Goal: Check status: Check status

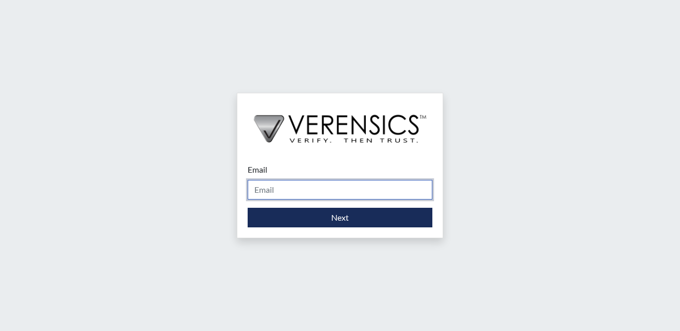
click at [279, 194] on input "Email" at bounding box center [340, 190] width 185 height 20
click at [280, 194] on input "Email" at bounding box center [340, 190] width 185 height 20
click at [296, 190] on input "Email" at bounding box center [340, 190] width 185 height 20
type input "angela.stephens@gdc.ga.gov"
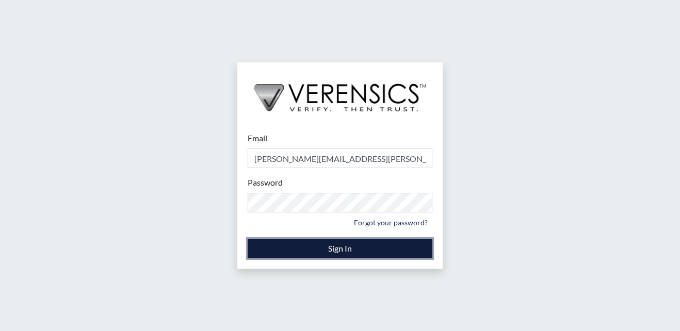
click at [354, 253] on button "Sign In" at bounding box center [340, 249] width 185 height 20
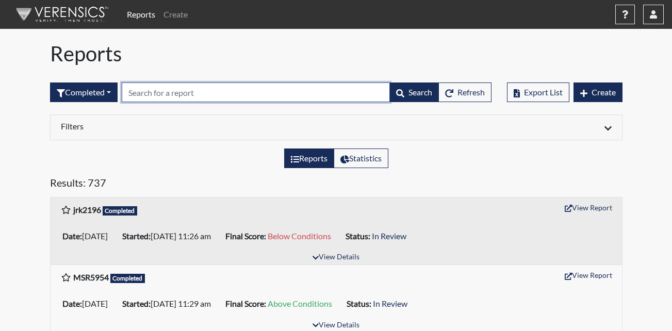
click at [201, 96] on input "text" at bounding box center [256, 93] width 268 height 20
type input "dc7651"
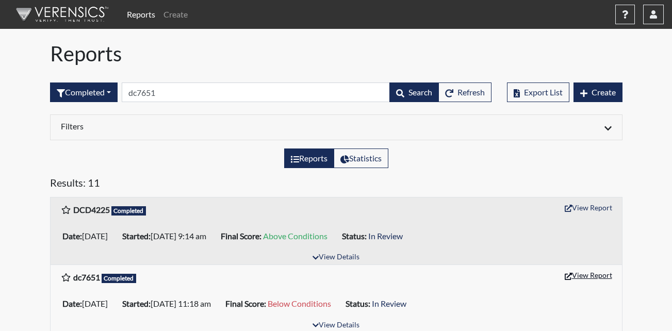
click at [584, 274] on button "View Report" at bounding box center [588, 275] width 57 height 16
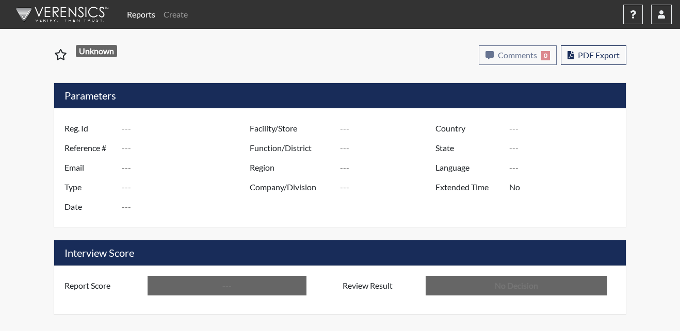
type input "dc7651"
type input "50985"
type input "---"
type input "Corrections Pre-Employment"
type input "Aug 28, 2025"
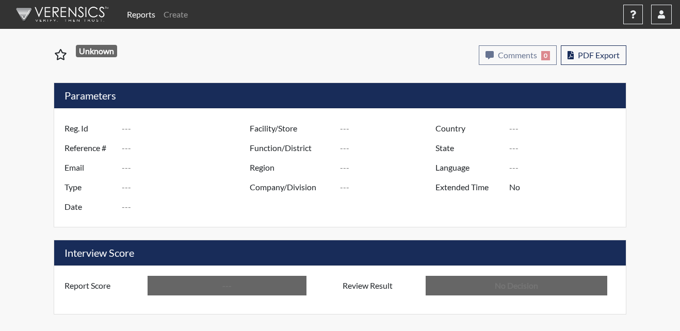
type input "Metro Re-Entry Facility"
type input "North Region"
type input "United States"
type input "Georgia"
type input "English"
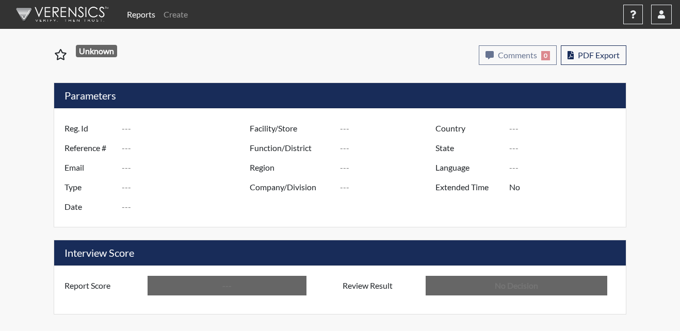
type input "Below Conditions"
type input "In Review"
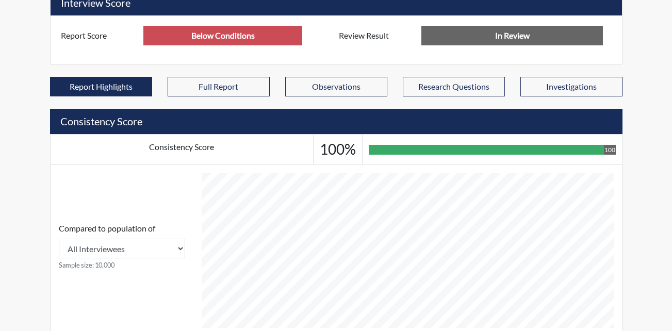
scroll to position [550, 0]
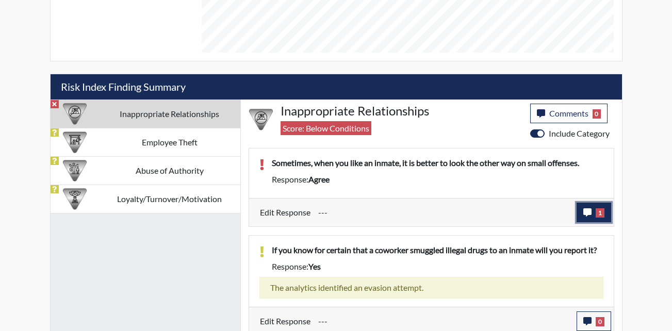
click at [602, 216] on span "1" at bounding box center [600, 212] width 9 height 9
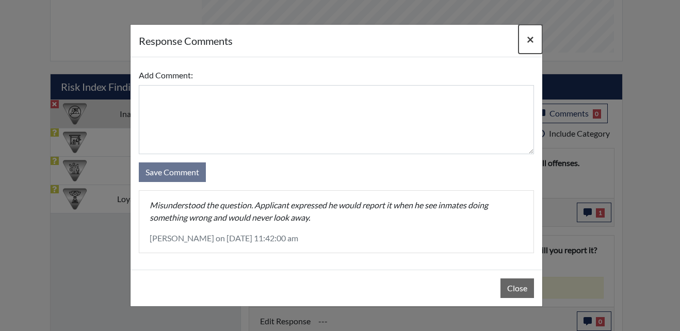
click at [527, 37] on span "×" at bounding box center [530, 38] width 7 height 15
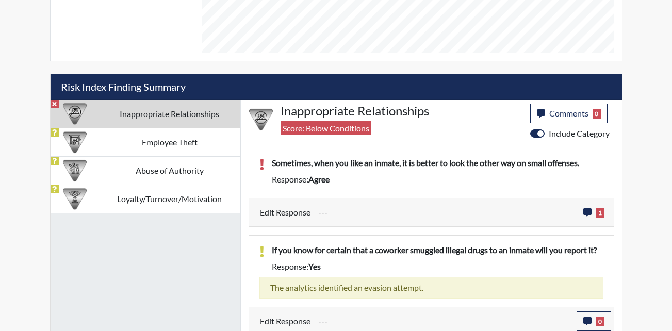
click at [147, 118] on td "Inappropriate Relationships" at bounding box center [169, 114] width 141 height 28
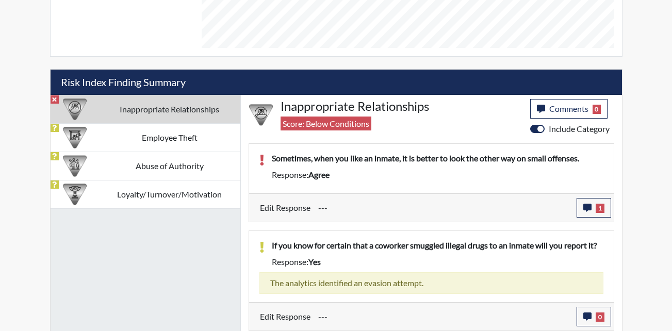
scroll to position [555, 0]
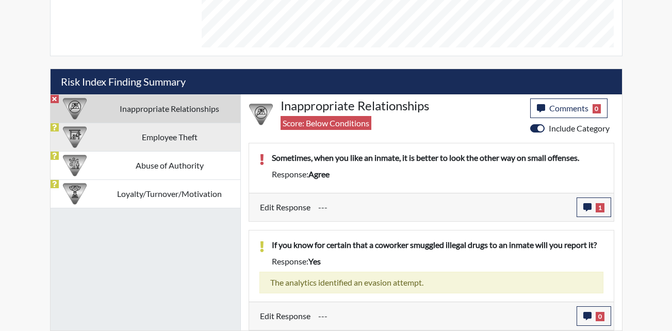
click at [186, 145] on td "Employee Theft" at bounding box center [169, 137] width 141 height 28
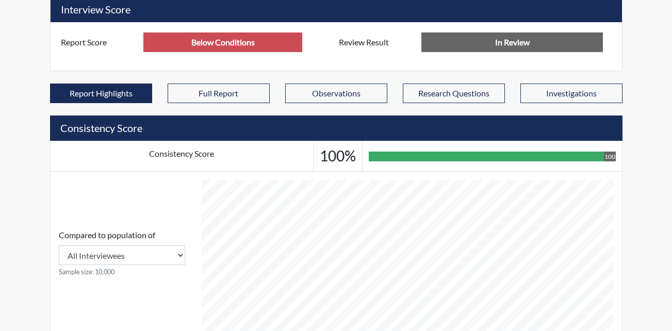
scroll to position [550, 0]
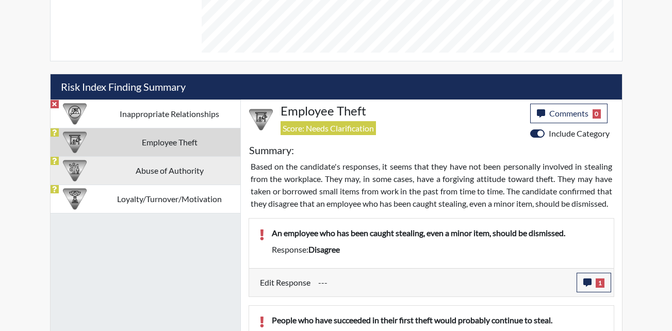
click at [163, 176] on td "Abuse of Authority" at bounding box center [169, 170] width 141 height 28
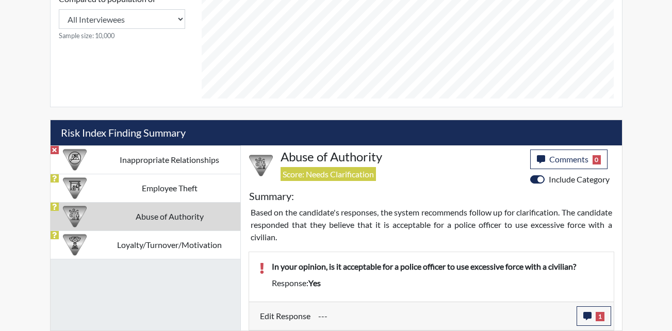
scroll to position [504, 0]
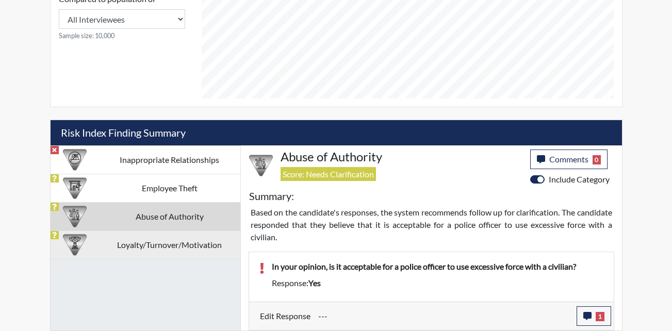
click at [185, 253] on td "Loyalty/Turnover/Motivation" at bounding box center [169, 245] width 141 height 28
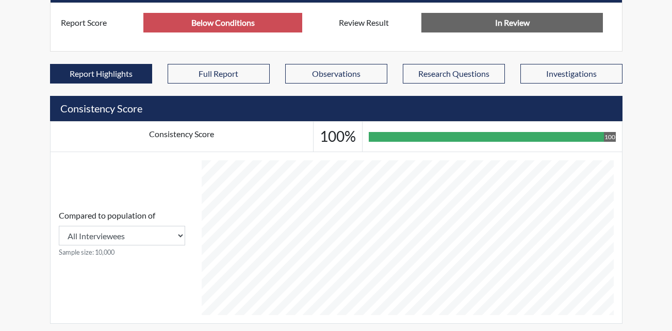
scroll to position [0, 0]
